Goal: Task Accomplishment & Management: Complete application form

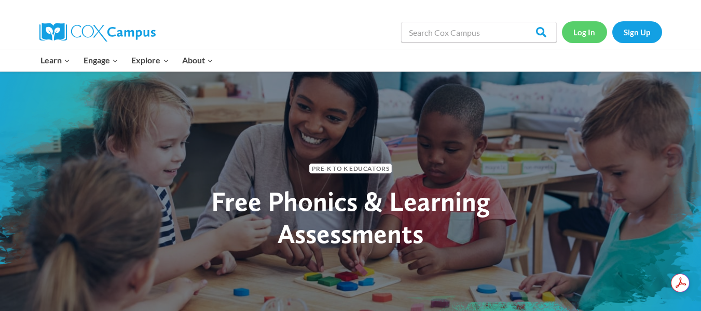
click at [581, 34] on link "Log In" at bounding box center [584, 31] width 45 height 21
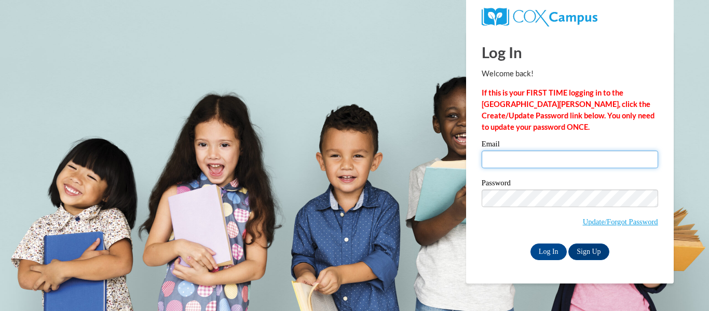
click at [510, 159] on input "Email" at bounding box center [570, 159] width 176 height 18
type input "tinawillza@hotmail.com"
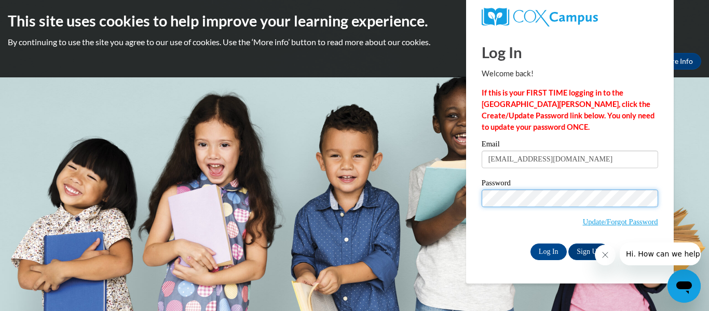
click at [530, 243] on input "Log In" at bounding box center [548, 251] width 36 height 17
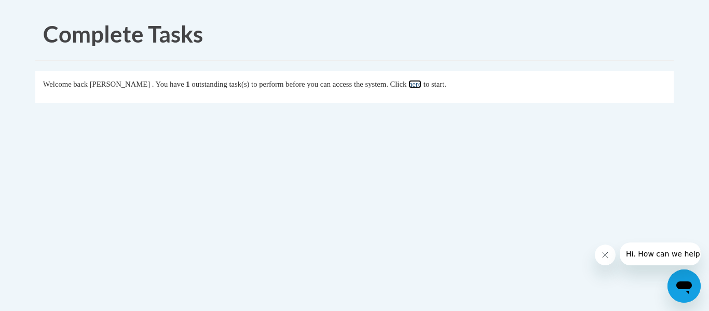
click at [421, 82] on link "here" at bounding box center [414, 84] width 13 height 8
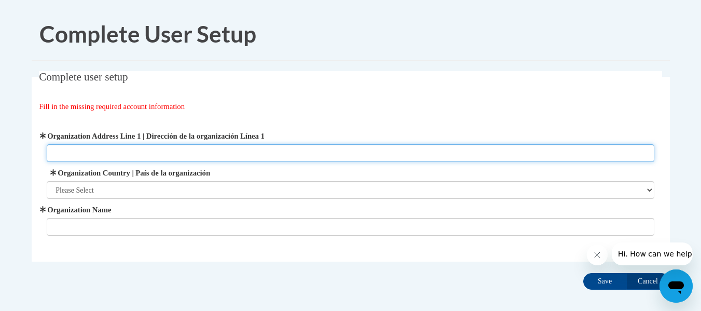
click at [124, 151] on input "Organization Address Line 1 | Dirección de la organización Línea 1" at bounding box center [351, 153] width 608 height 18
type input "4501 Jackson Rd"
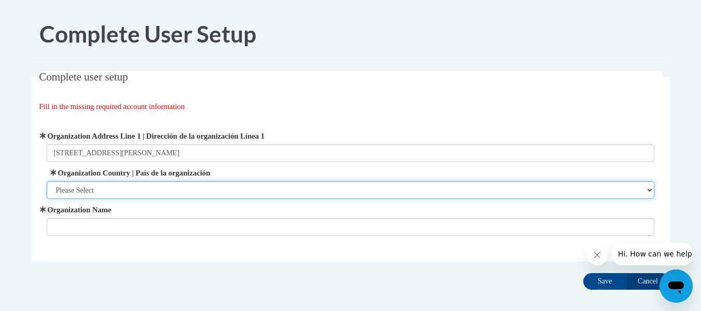
click at [136, 189] on select "Please Select United States | Estados Unidos Outside of the United States | Fue…" at bounding box center [351, 190] width 608 height 18
select select "ad49bcad-a171-4b2e-b99c-48b446064914"
click at [47, 181] on select "Please Select United States | Estados Unidos Outside of the United States | Fue…" at bounding box center [351, 190] width 608 height 18
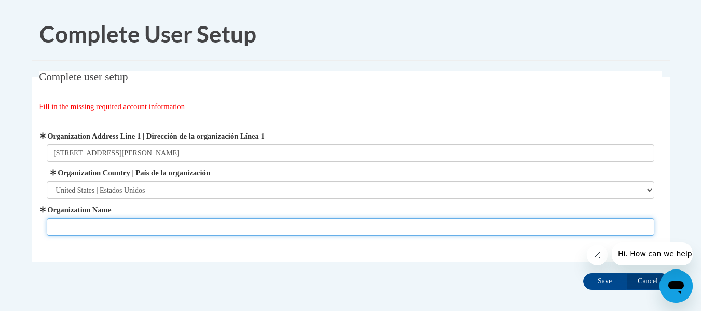
click at [125, 226] on input "Organization Name" at bounding box center [351, 227] width 608 height 18
type input "Salem Elementary"
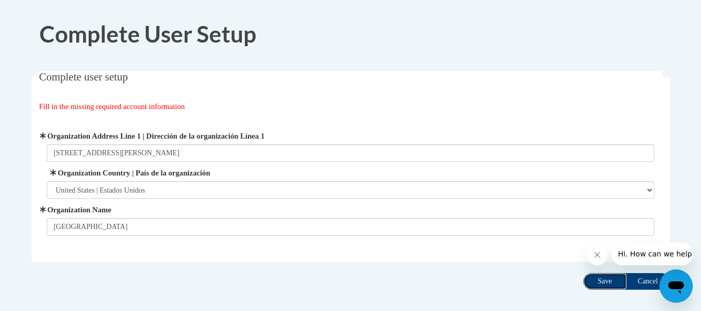
click at [600, 282] on input "Save" at bounding box center [605, 281] width 44 height 17
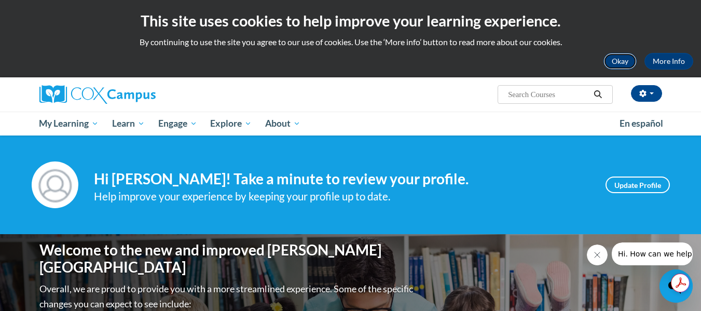
click at [626, 62] on button "Okay" at bounding box center [620, 61] width 33 height 17
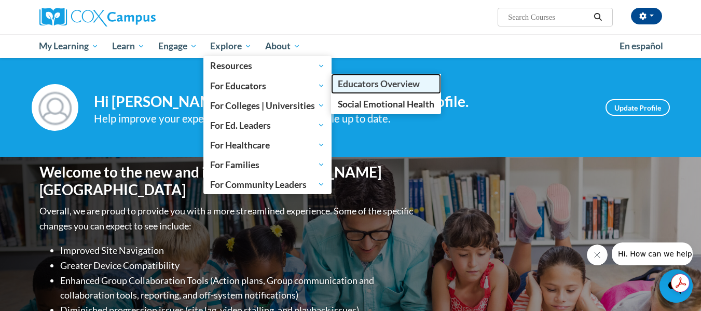
click at [345, 83] on span "Educators Overview" at bounding box center [379, 83] width 82 height 11
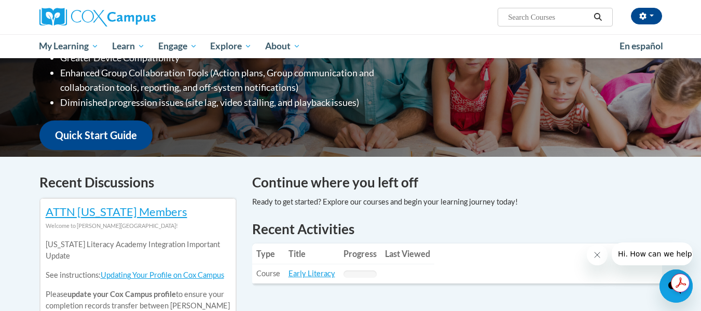
scroll to position [259, 0]
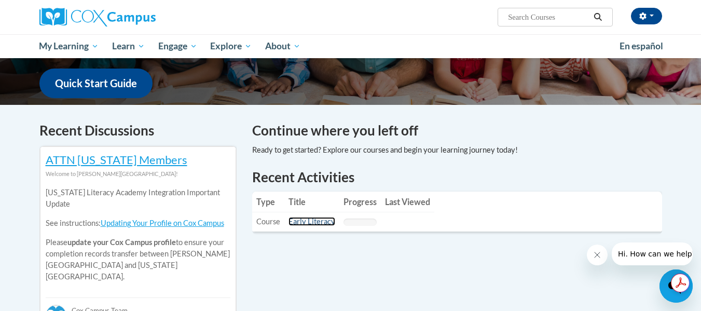
click at [297, 223] on link "Early Literacy" at bounding box center [312, 221] width 47 height 9
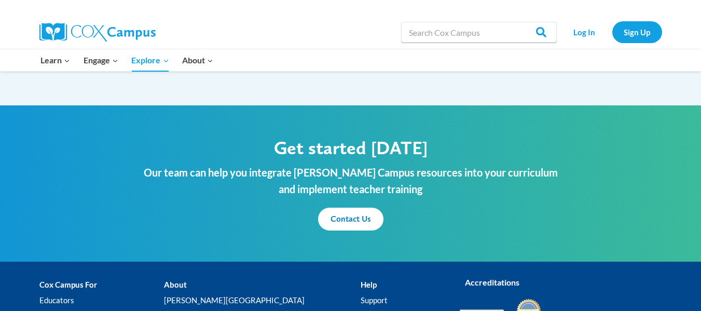
scroll to position [1321, 0]
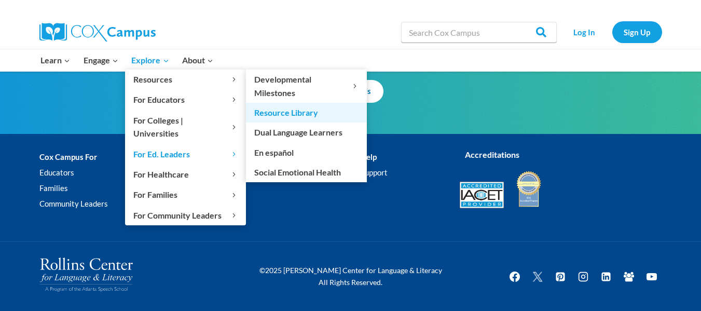
click at [291, 117] on link "Resource Library" at bounding box center [306, 113] width 121 height 20
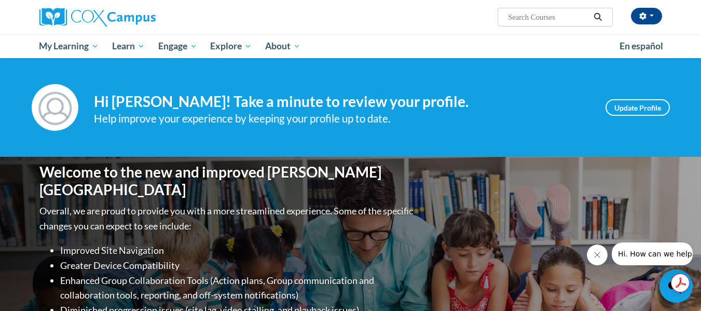
scroll to position [104, 0]
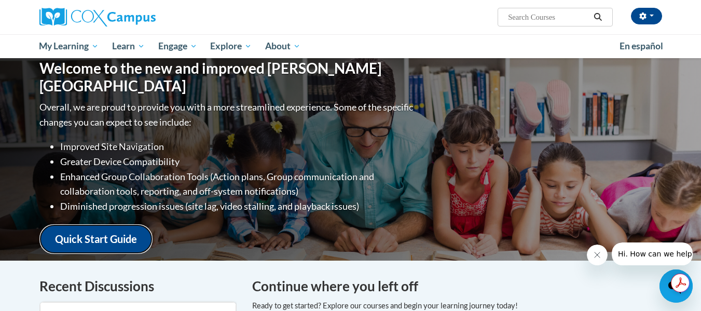
click at [102, 227] on link "Quick Start Guide" at bounding box center [95, 239] width 113 height 30
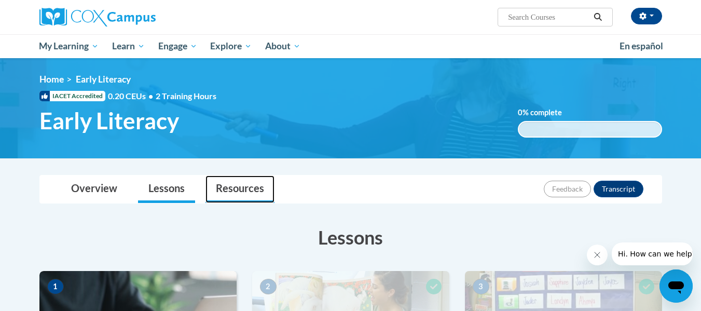
click at [256, 190] on link "Resources" at bounding box center [239, 189] width 69 height 28
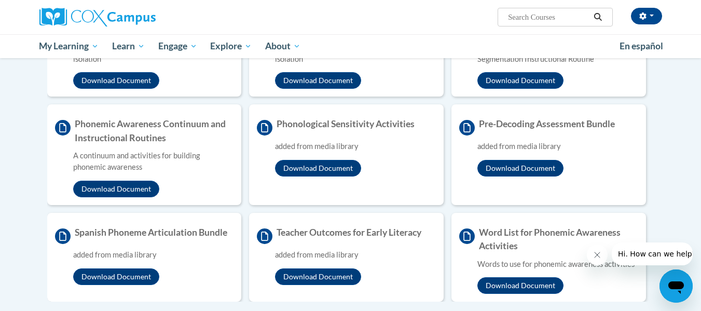
scroll to position [1194, 0]
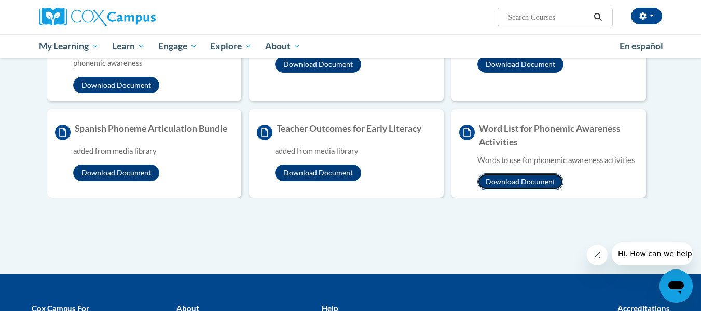
click at [527, 180] on button "Download Document" at bounding box center [520, 181] width 86 height 17
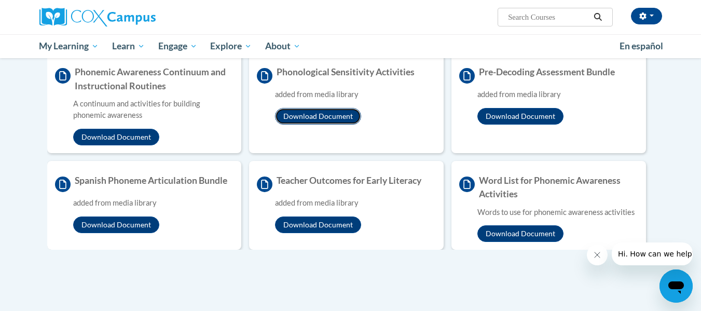
click at [304, 120] on button "Download Document" at bounding box center [318, 116] width 86 height 17
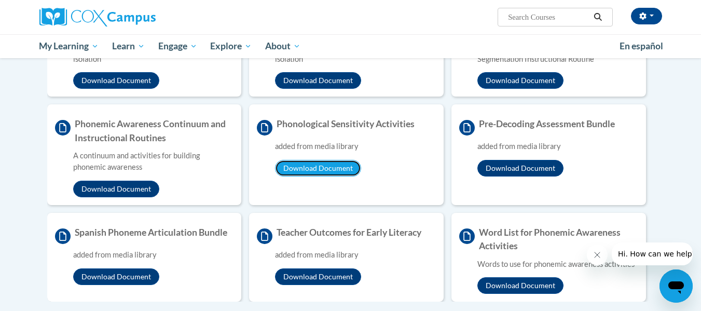
scroll to position [1038, 0]
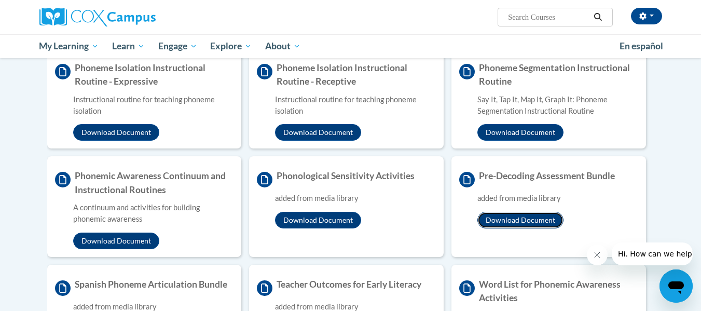
click at [541, 224] on button "Download Document" at bounding box center [520, 220] width 86 height 17
